Goal: Navigation & Orientation: Find specific page/section

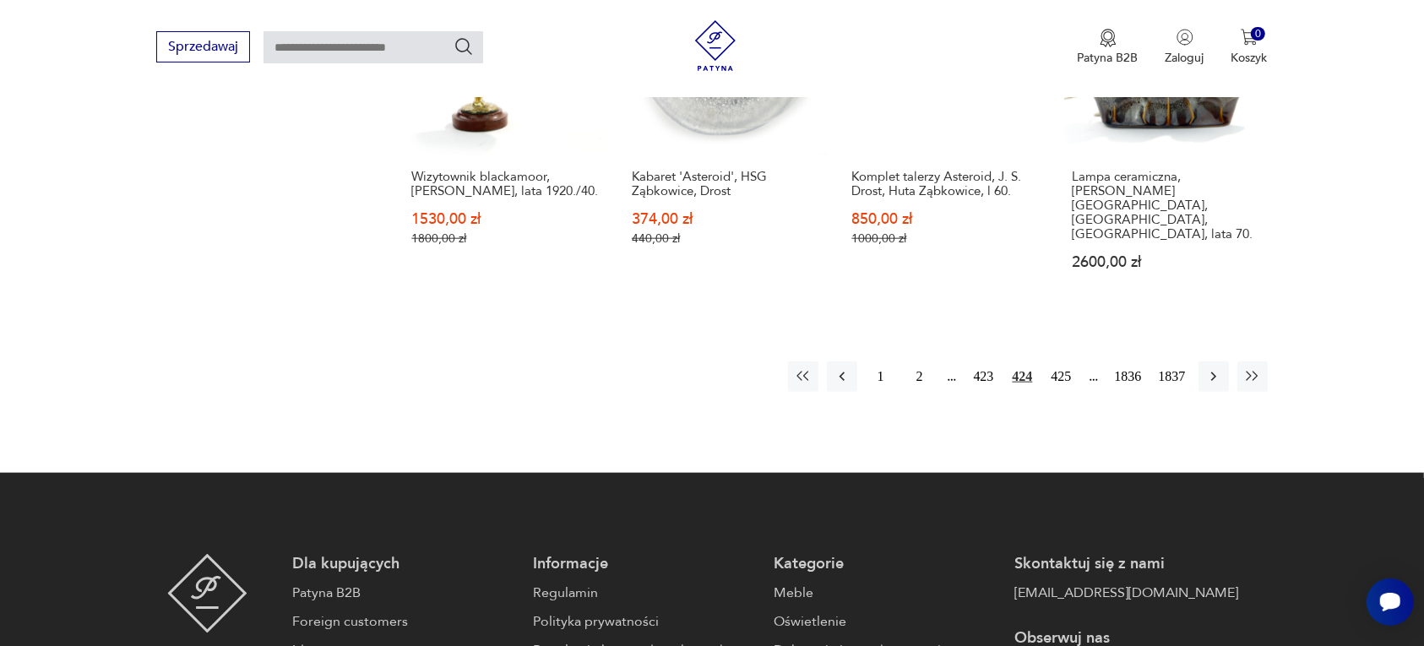
scroll to position [1696, 0]
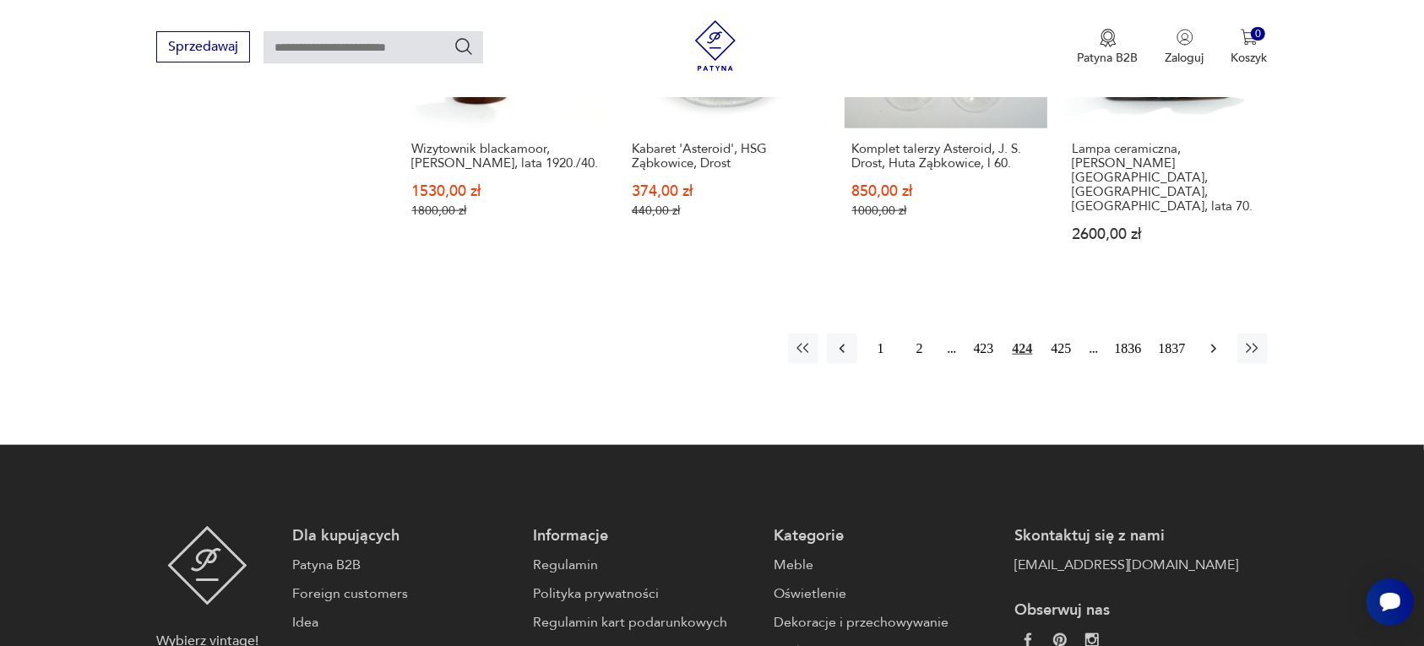
click at [1205, 340] on icon "button" at bounding box center [1213, 348] width 17 height 17
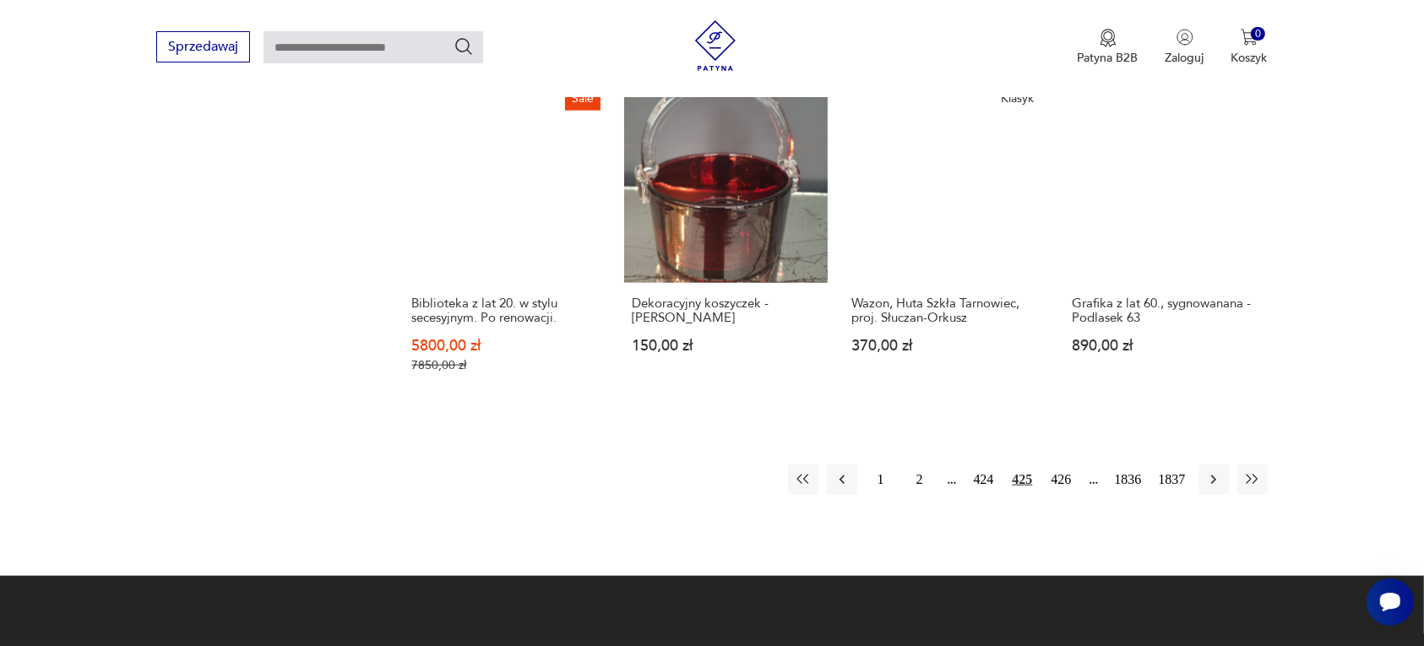
scroll to position [1485, 0]
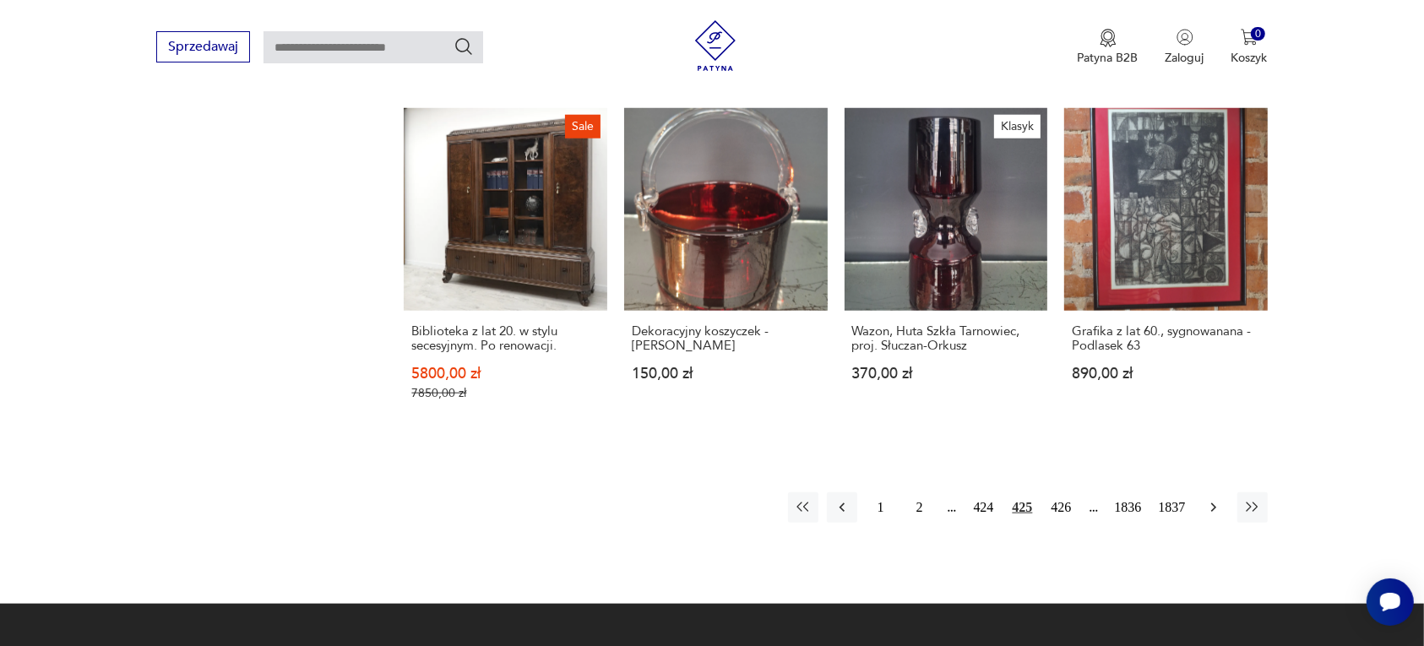
click at [1210, 499] on icon "button" at bounding box center [1213, 507] width 17 height 17
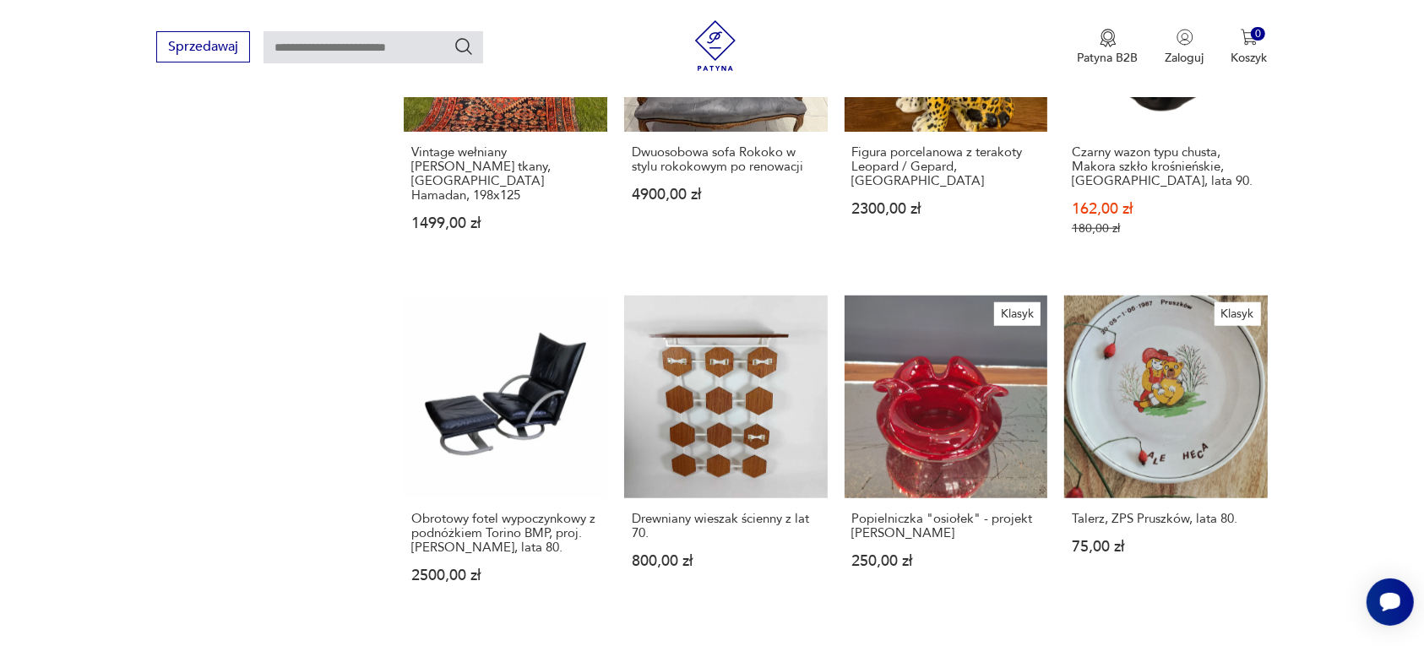
scroll to position [1274, 0]
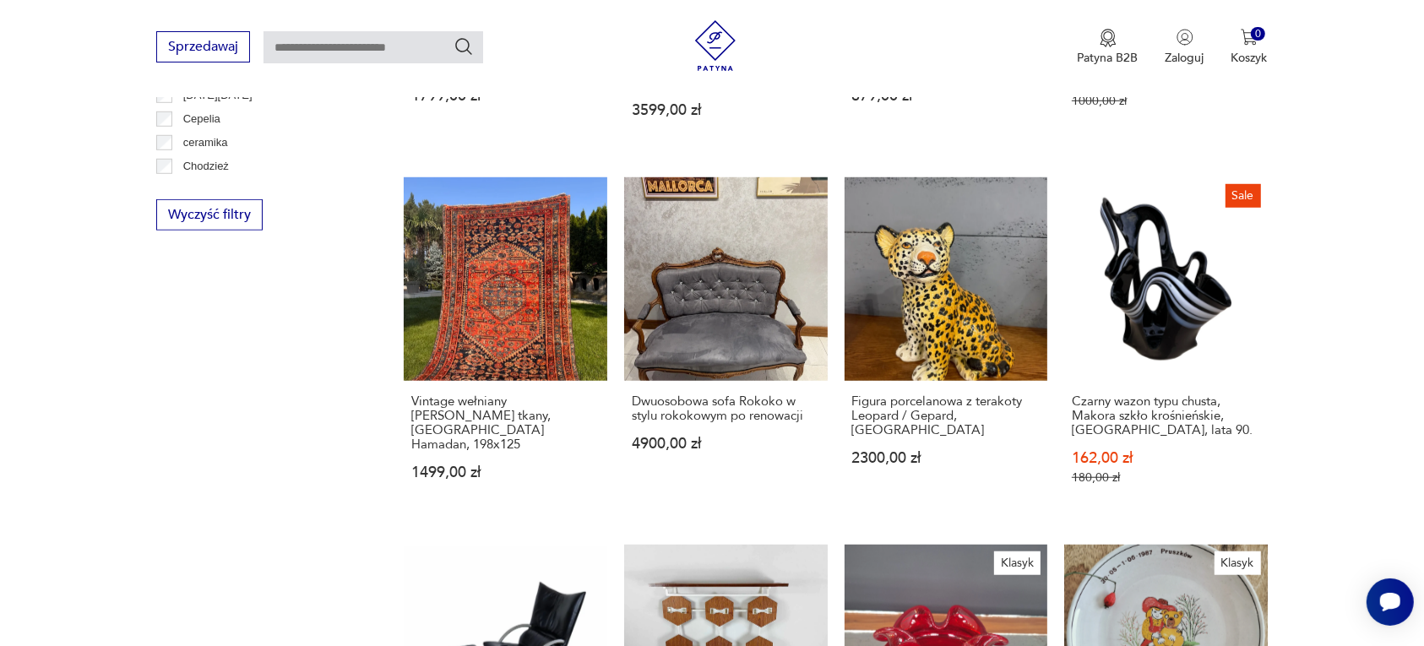
click at [1, 480] on section "Filtruj produkty Cena MIN MAX OK Promocja Datowanie OK Kraj pochodzenia Nie zna…" at bounding box center [712, 222] width 1424 height 1625
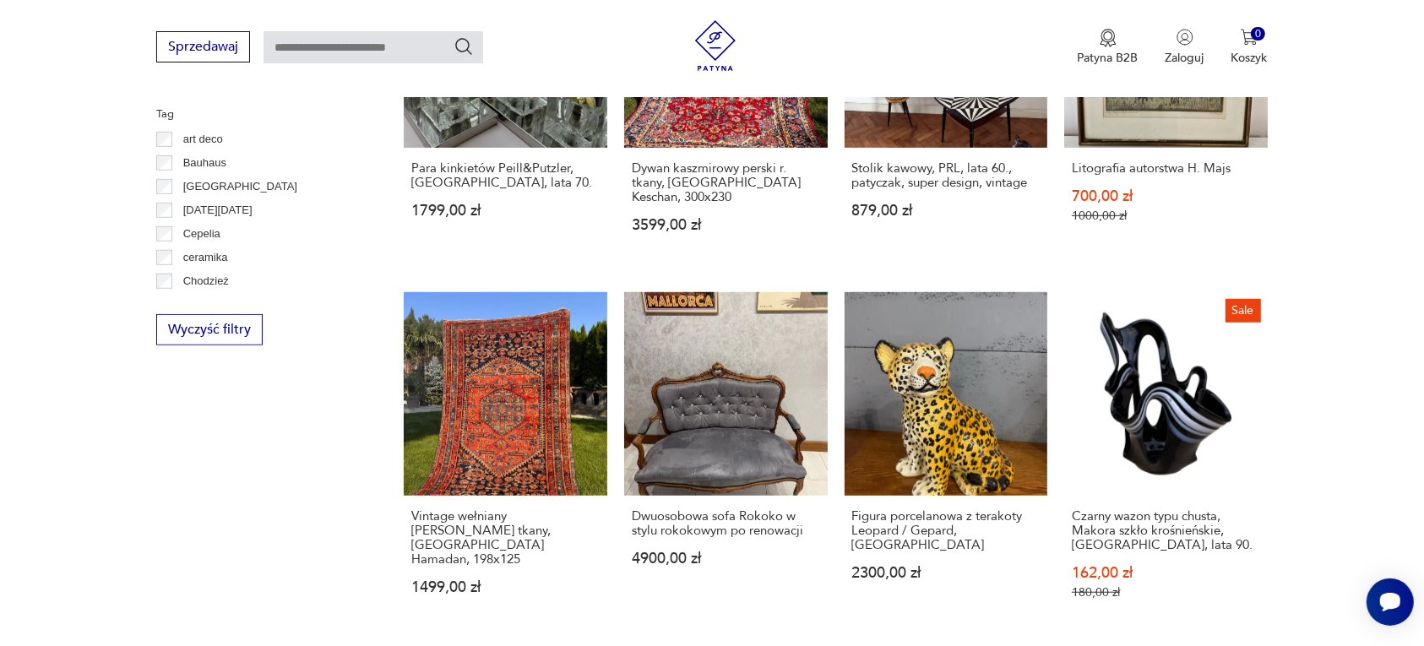
scroll to position [957, 0]
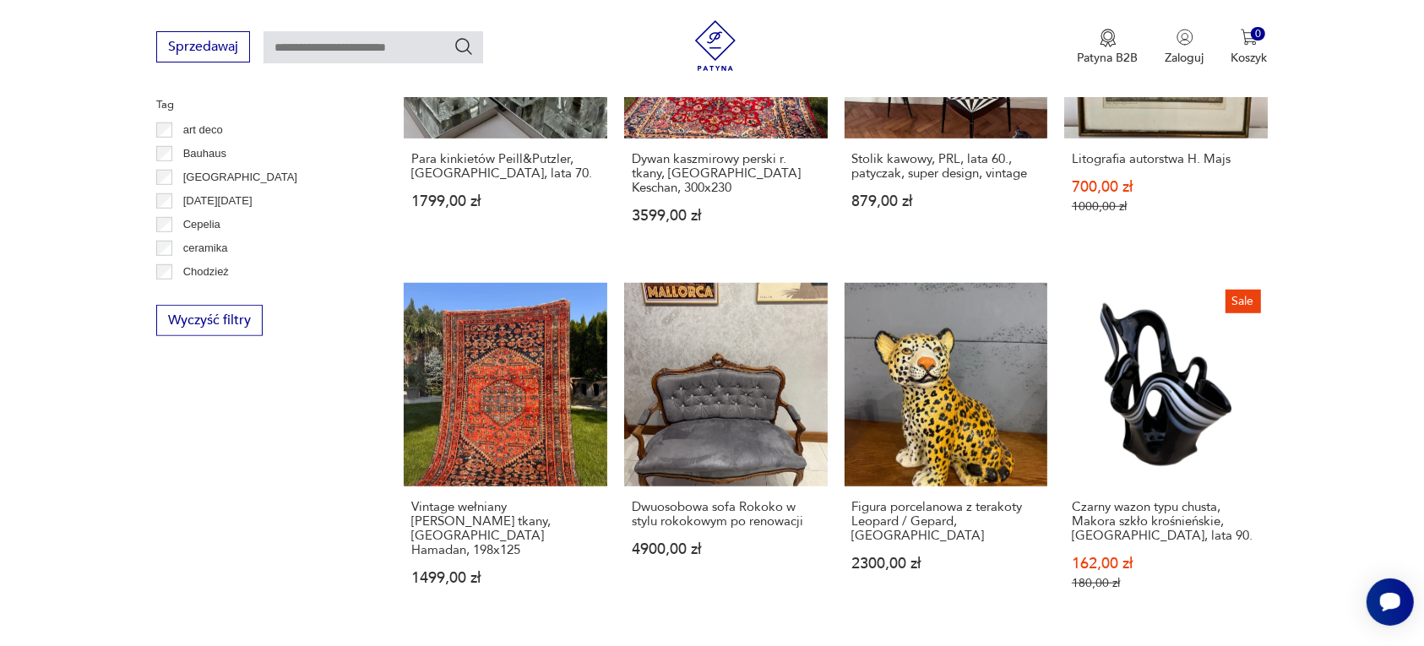
click at [1344, 448] on section "Filtruj produkty Cena MIN MAX OK Promocja Datowanie OK Kraj pochodzenia Nie zna…" at bounding box center [712, 328] width 1424 height 1625
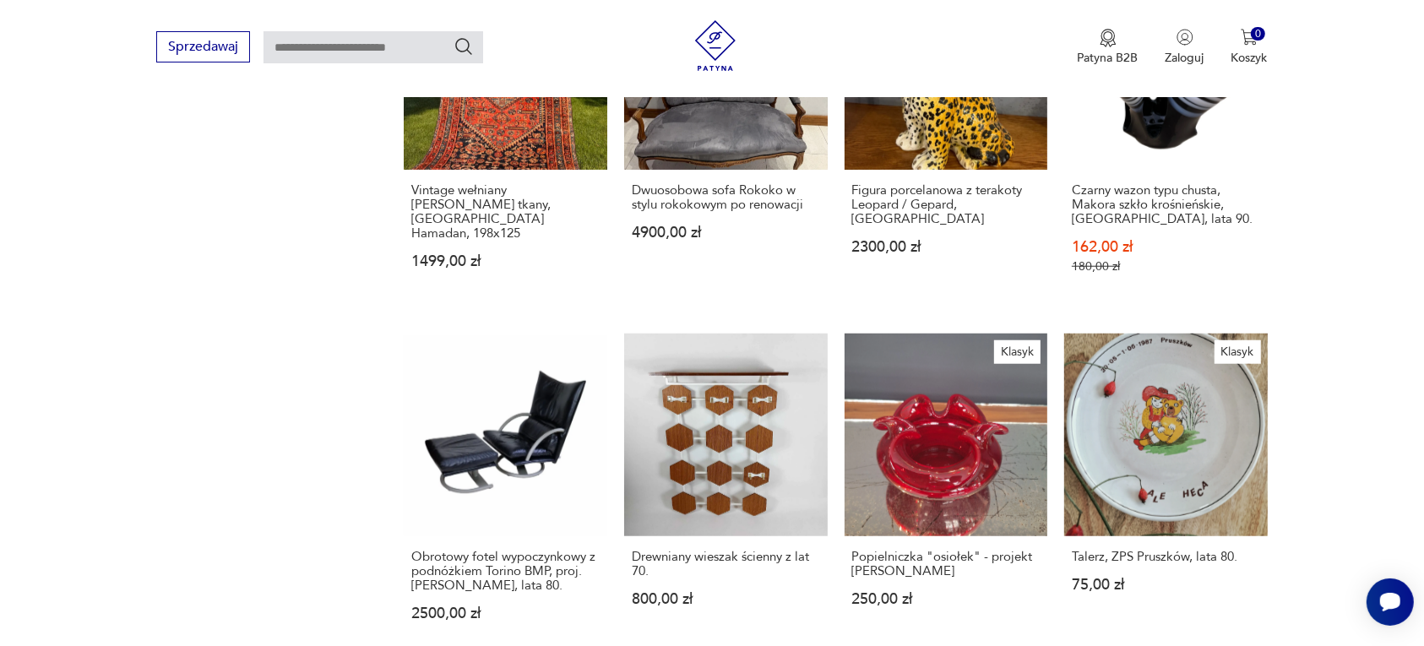
scroll to position [1590, 0]
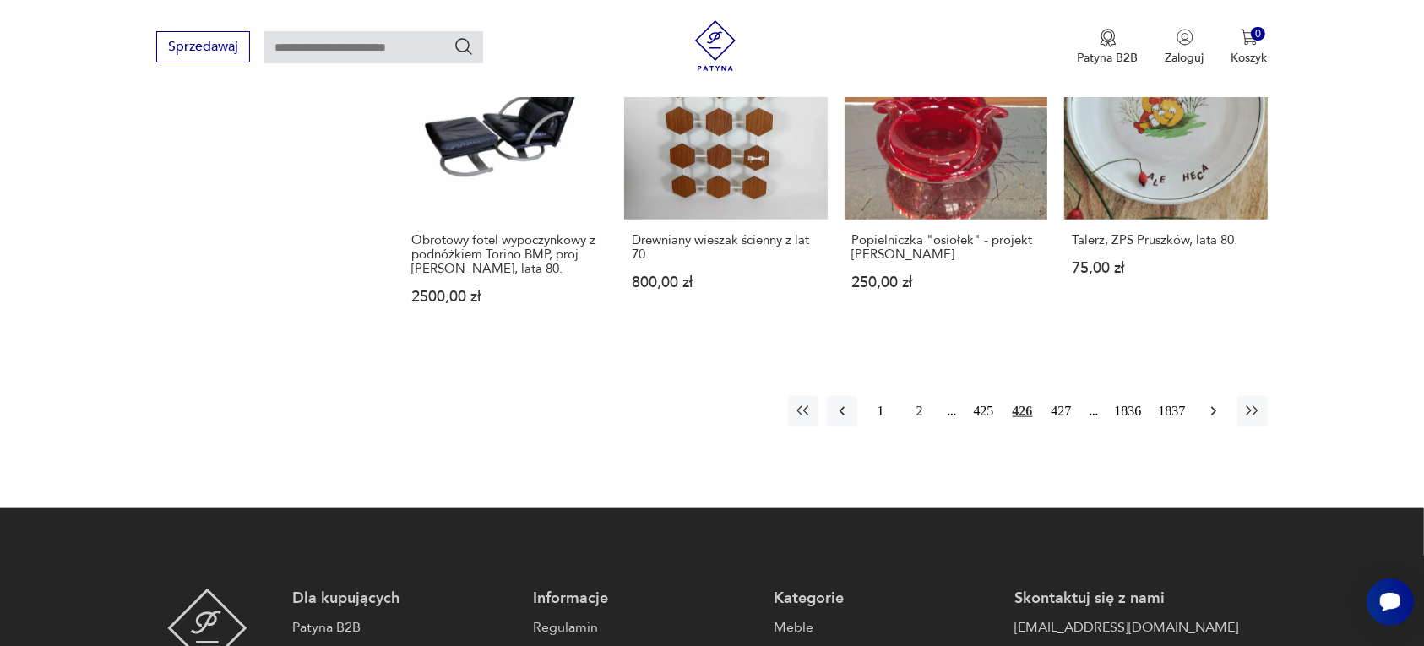
click at [1213, 407] on icon "button" at bounding box center [1212, 411] width 5 height 9
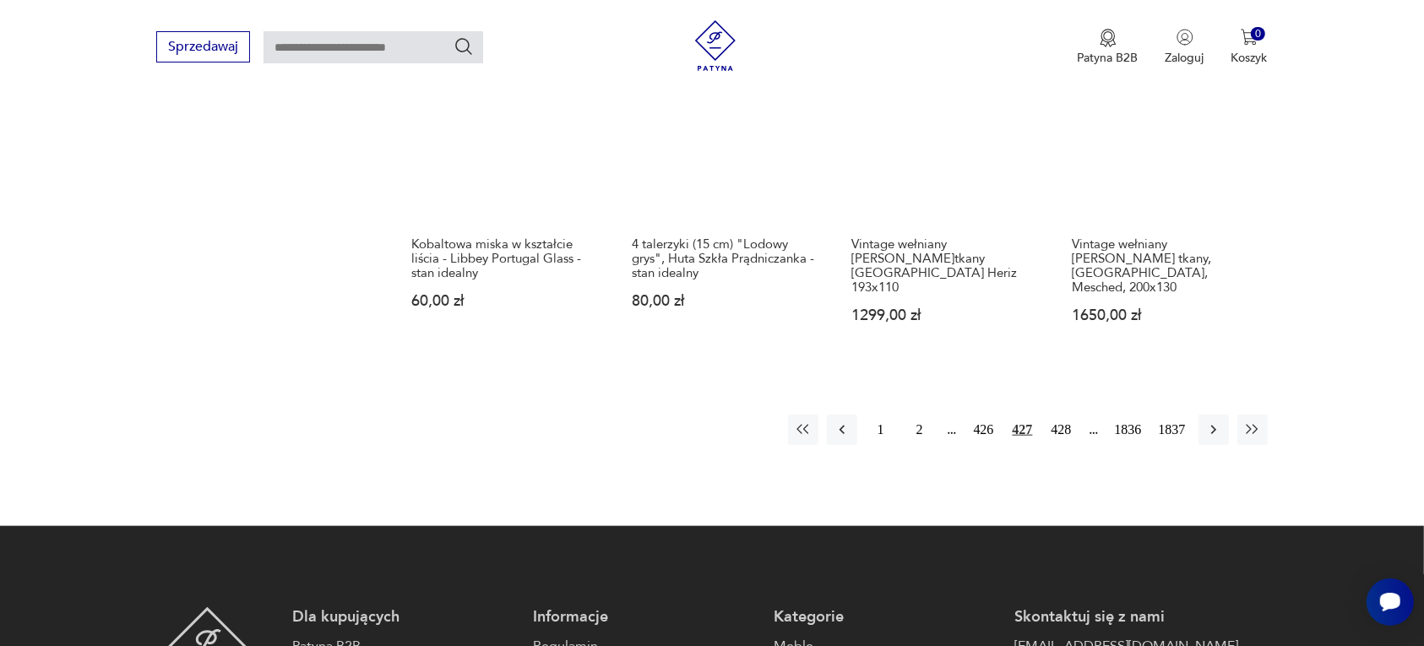
scroll to position [1590, 0]
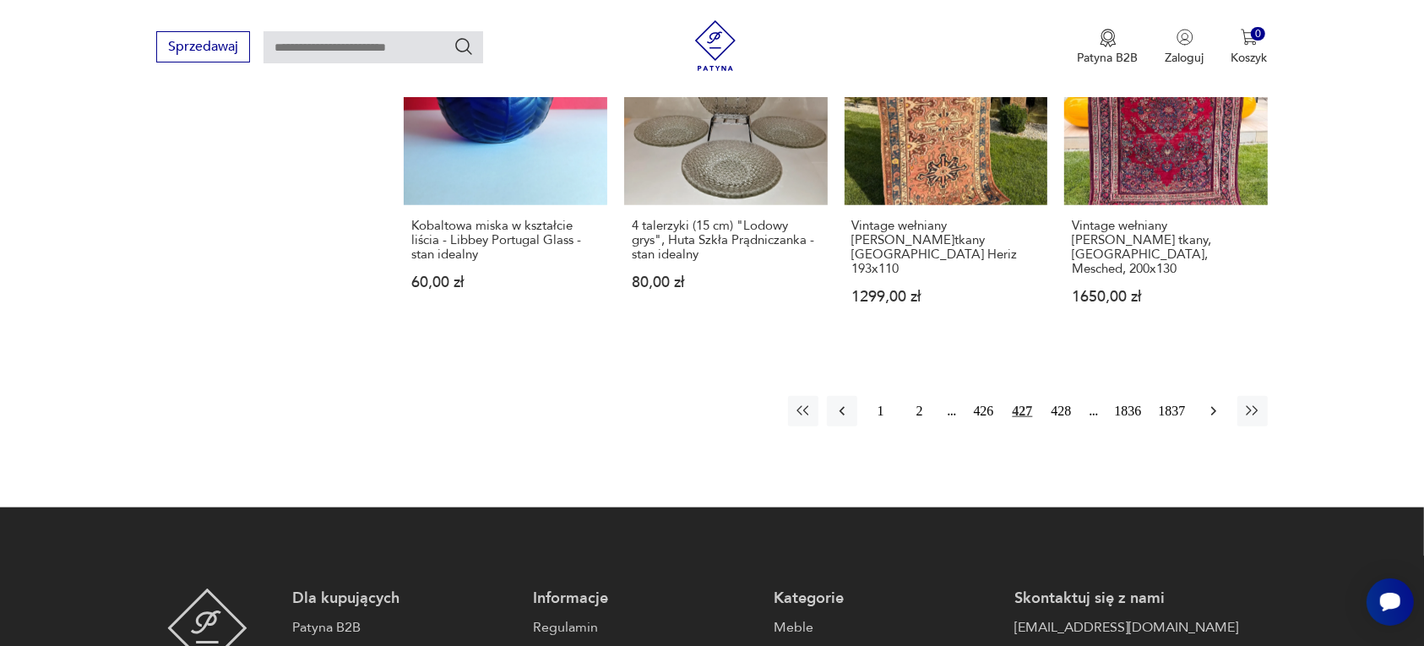
click at [1209, 403] on icon "button" at bounding box center [1213, 411] width 17 height 17
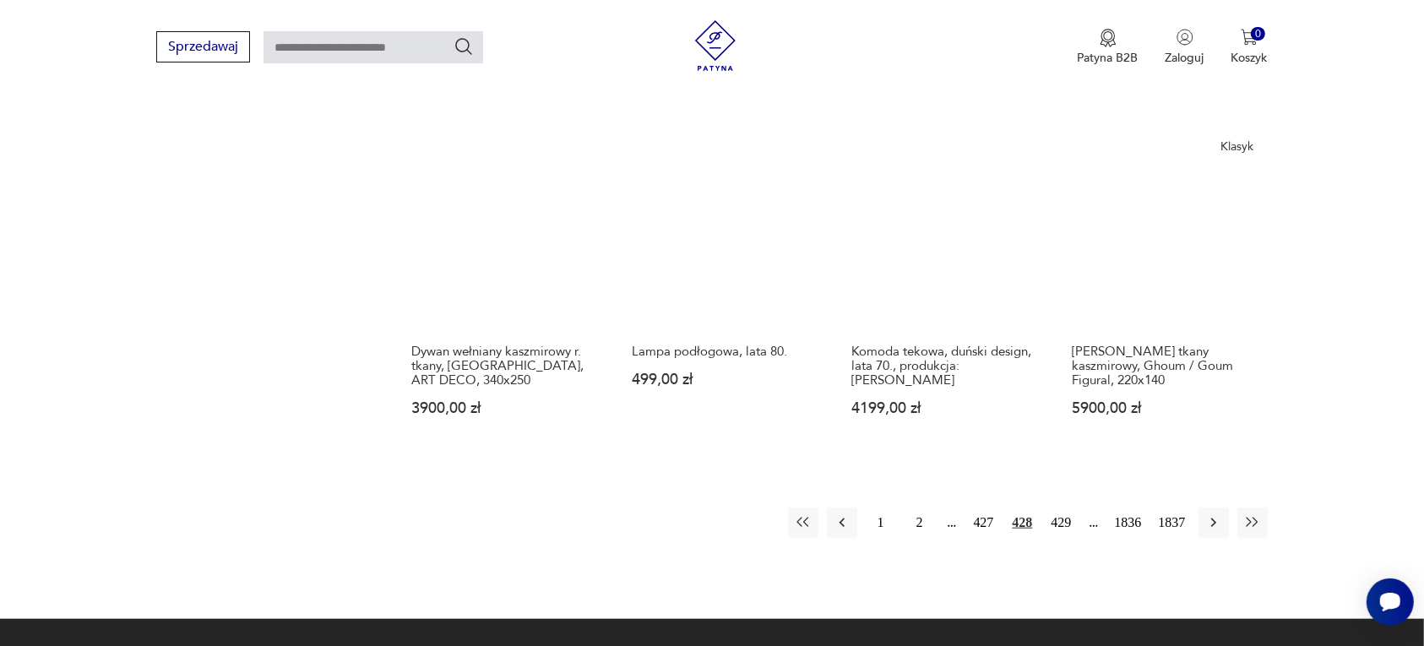
scroll to position [1696, 0]
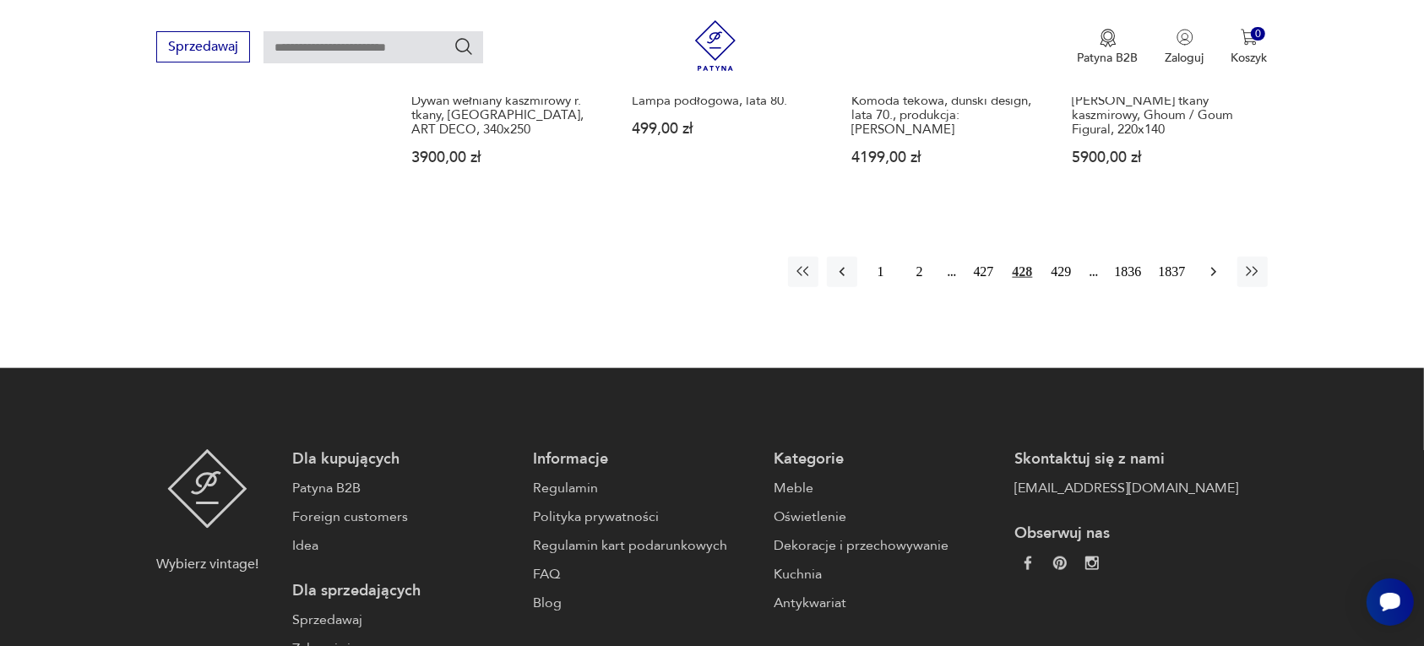
click at [1209, 264] on icon "button" at bounding box center [1213, 272] width 17 height 17
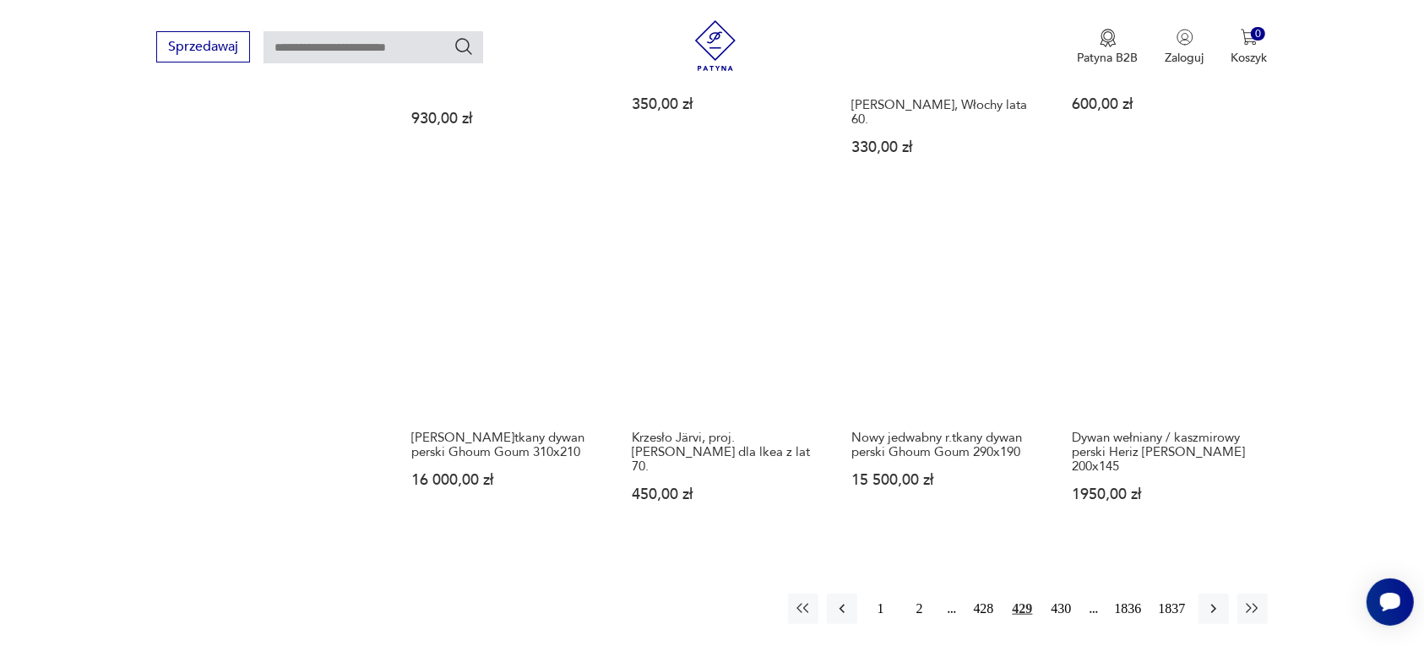
scroll to position [1696, 0]
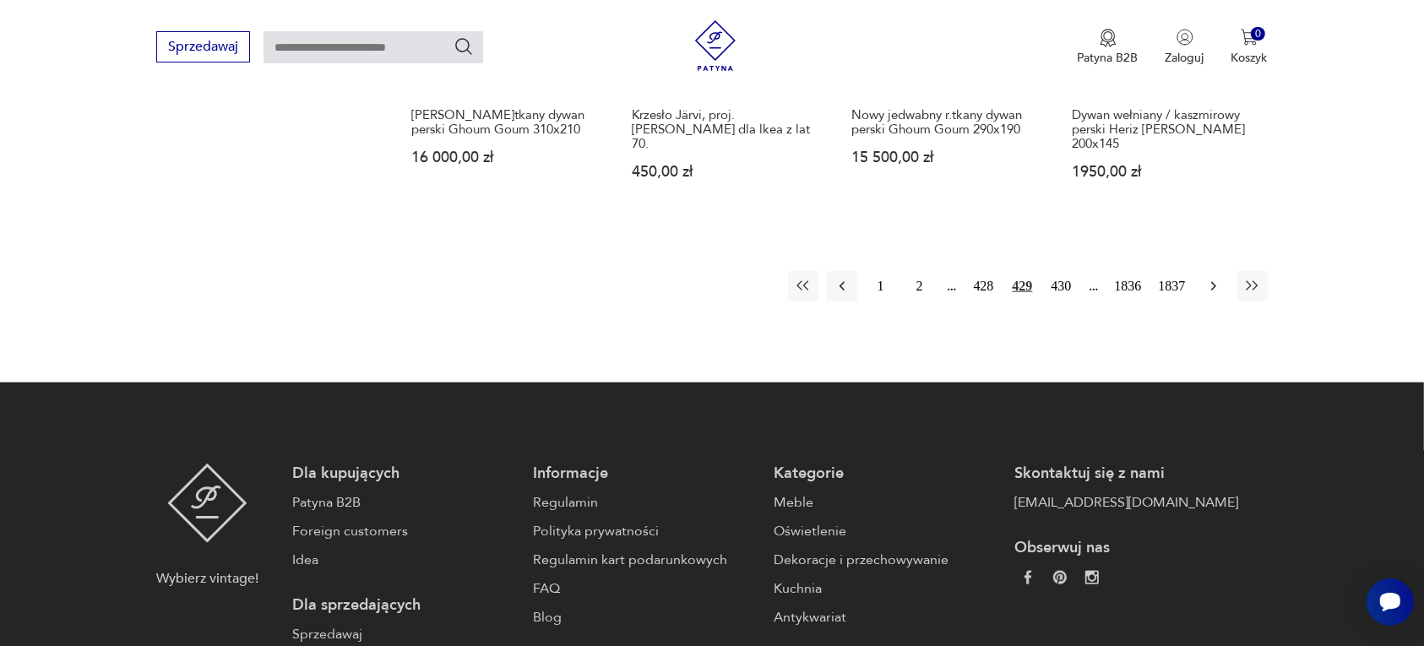
click at [1208, 278] on icon "button" at bounding box center [1213, 286] width 17 height 17
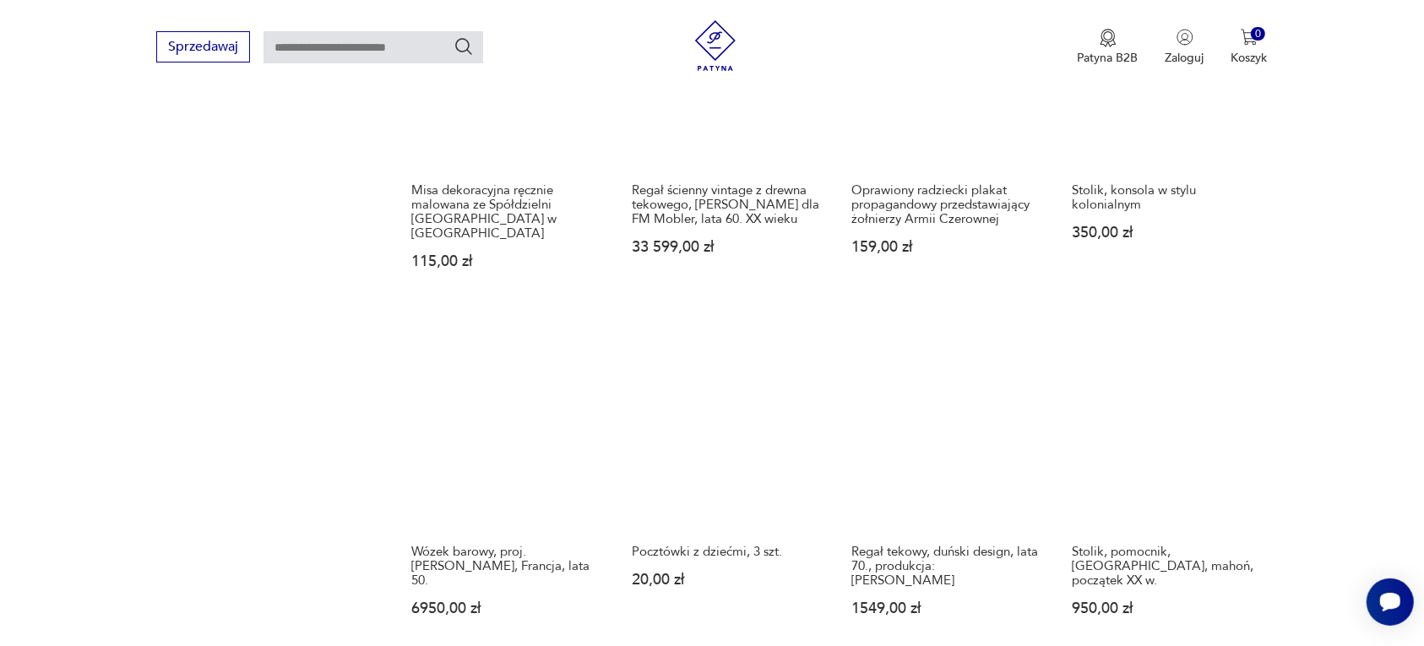
scroll to position [1485, 0]
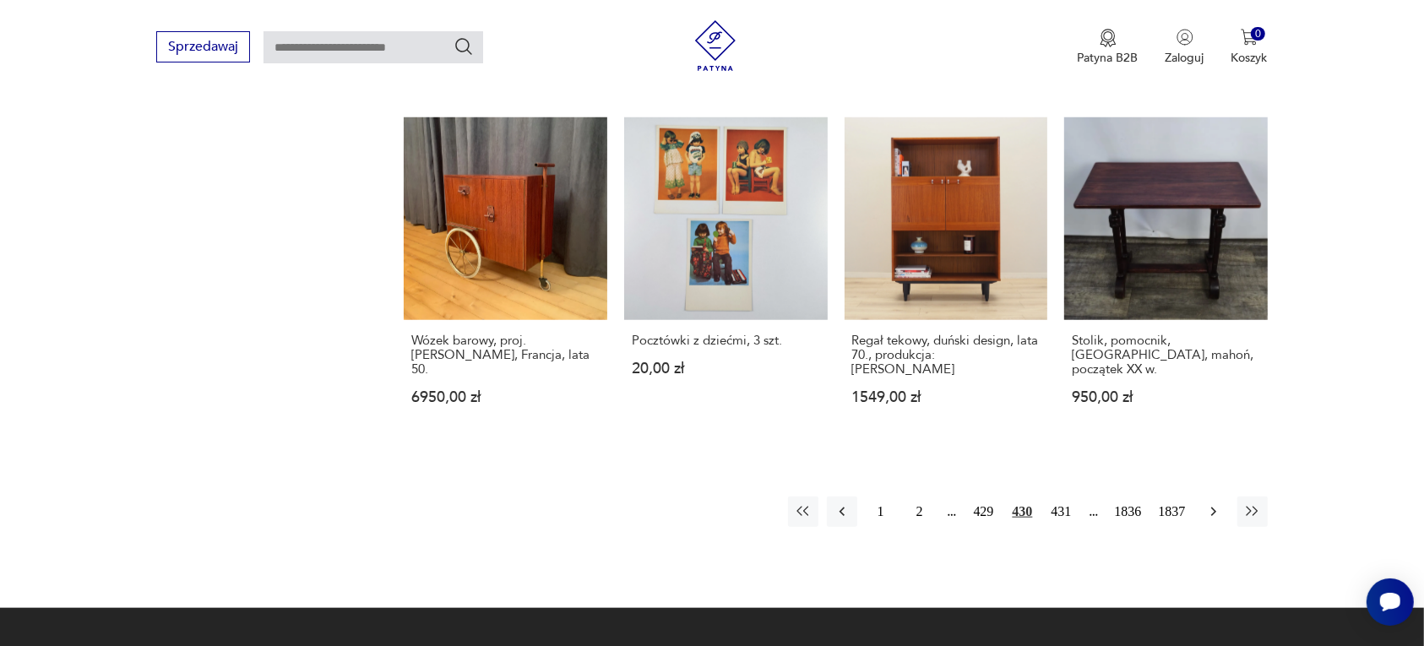
click at [1206, 503] on icon "button" at bounding box center [1213, 511] width 17 height 17
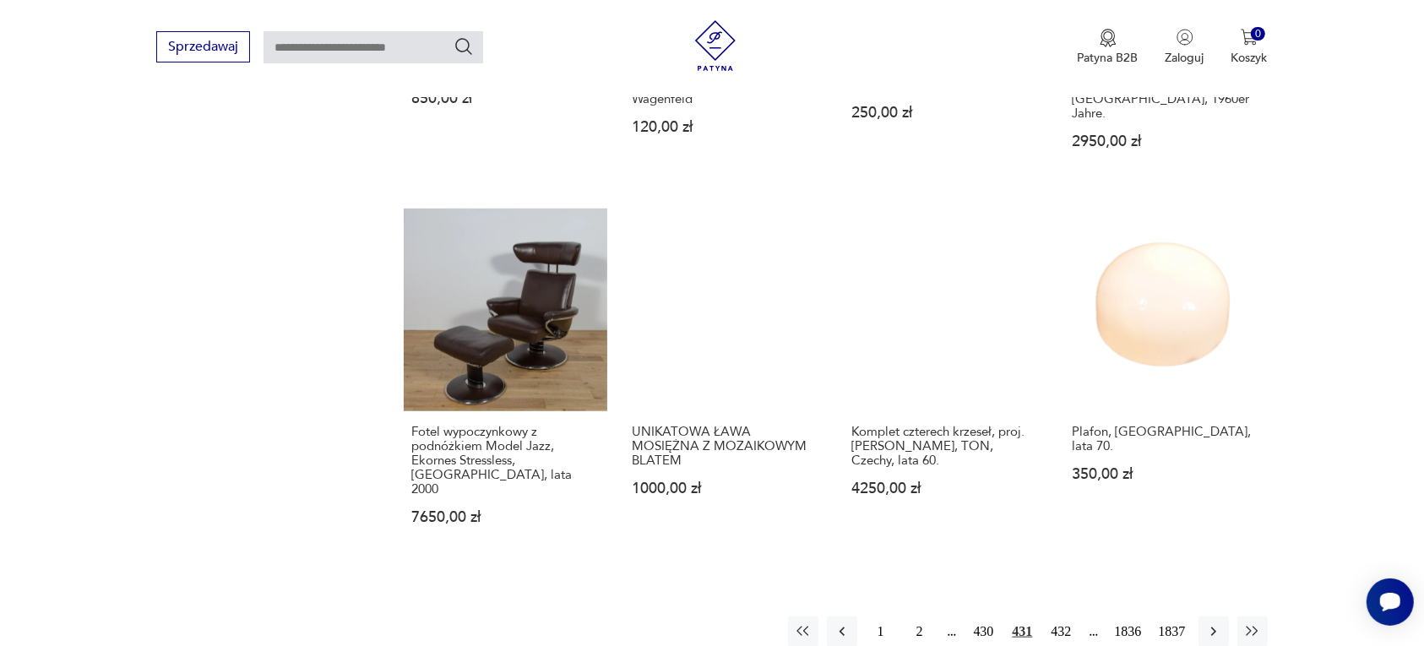
scroll to position [1485, 0]
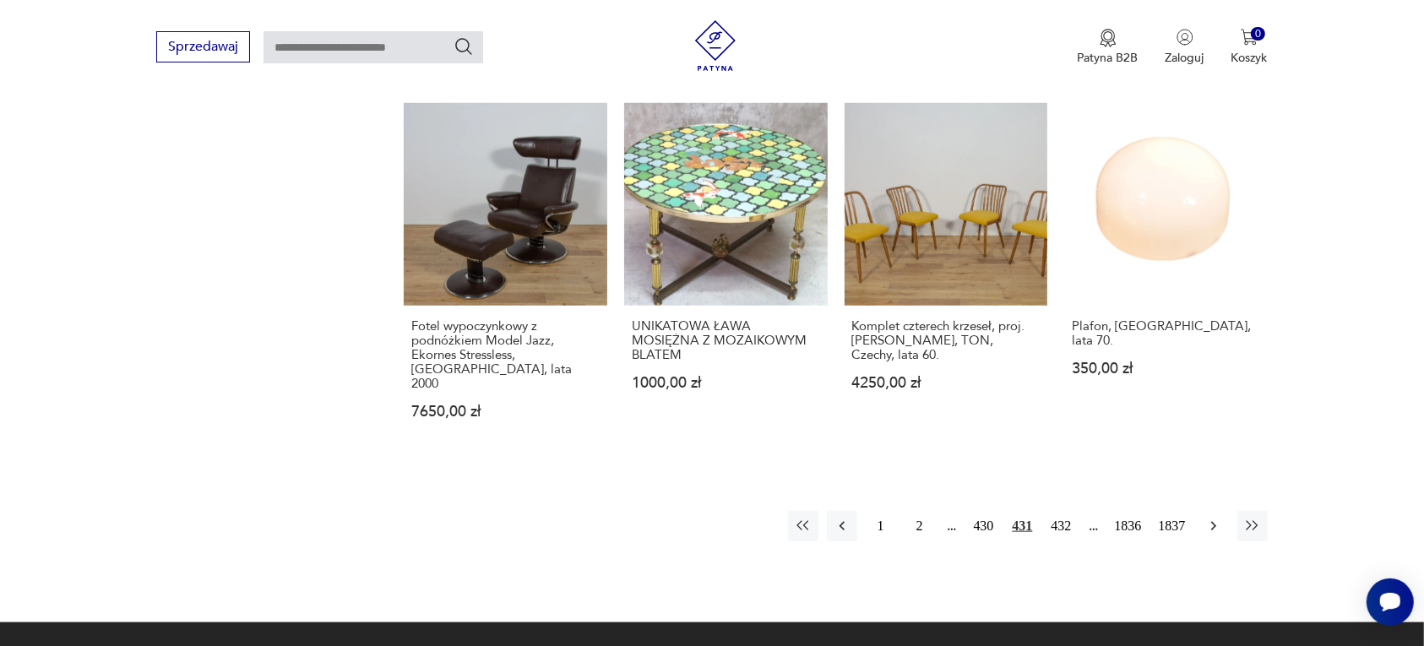
click at [1216, 518] on icon "button" at bounding box center [1213, 526] width 17 height 17
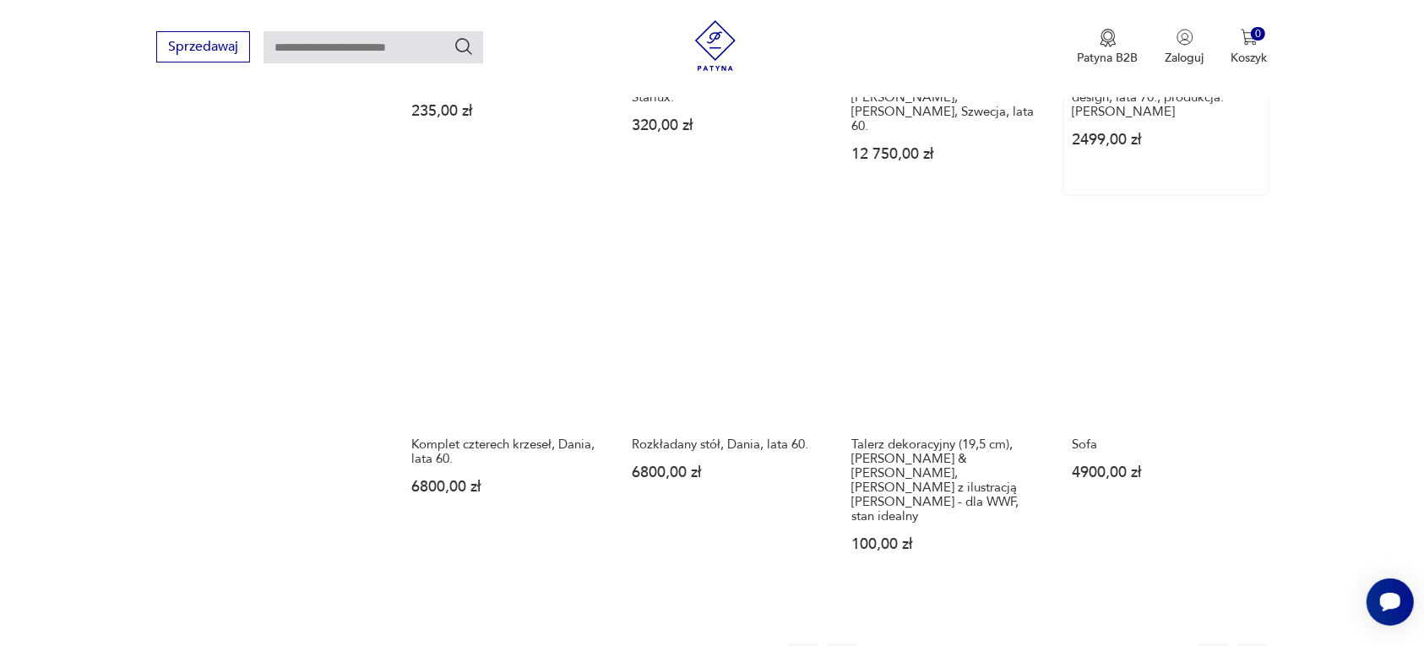
scroll to position [1485, 0]
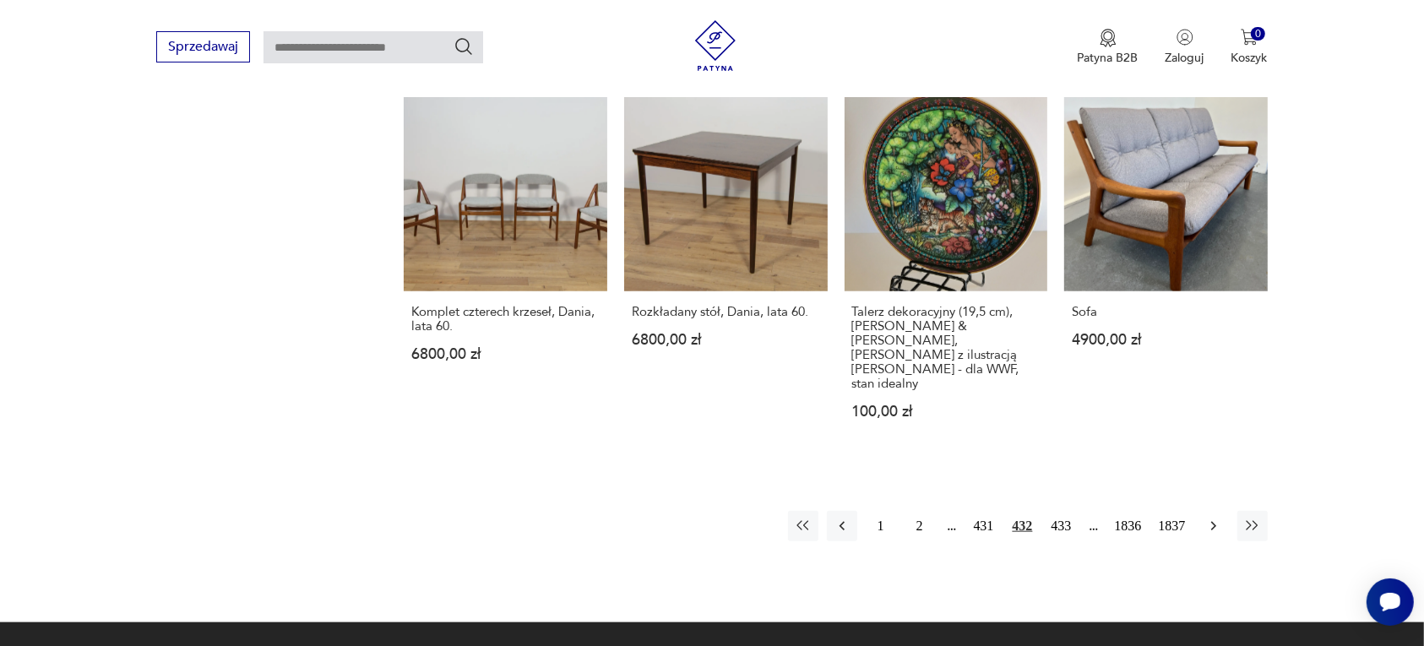
click at [1210, 518] on icon "button" at bounding box center [1213, 526] width 17 height 17
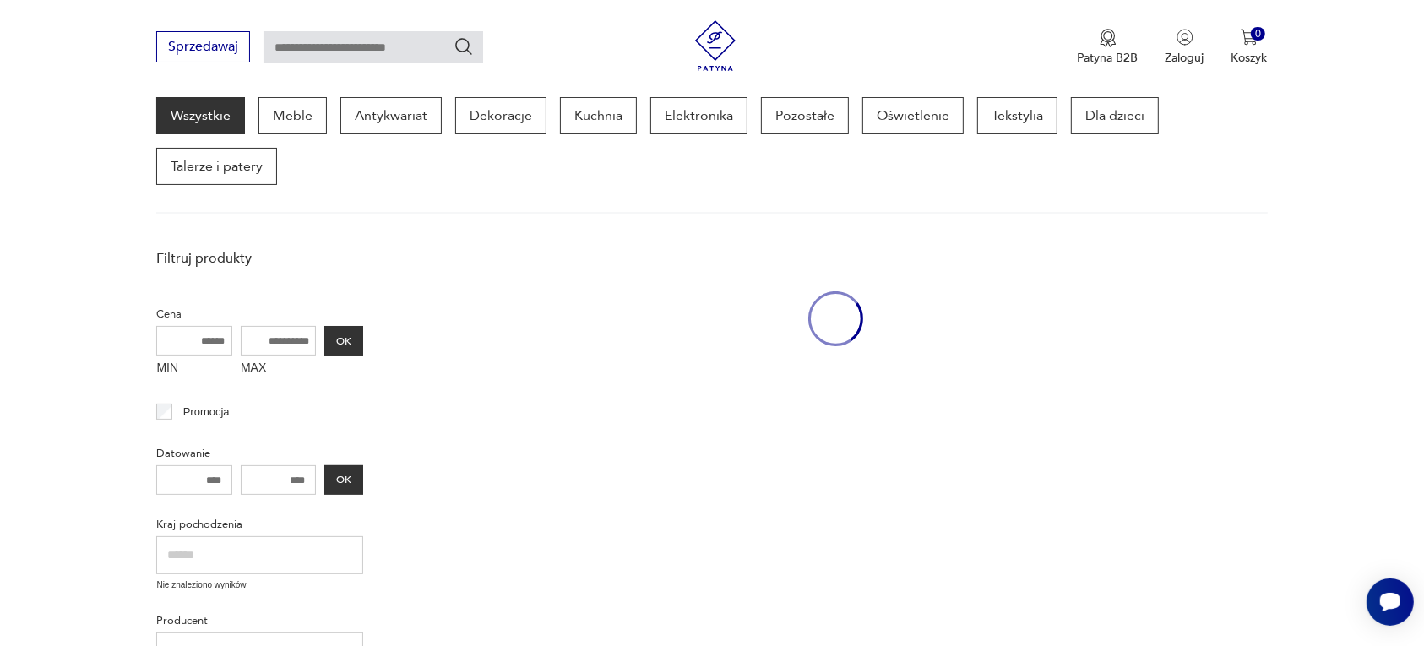
scroll to position [218, 0]
